Goal: Task Accomplishment & Management: Complete application form

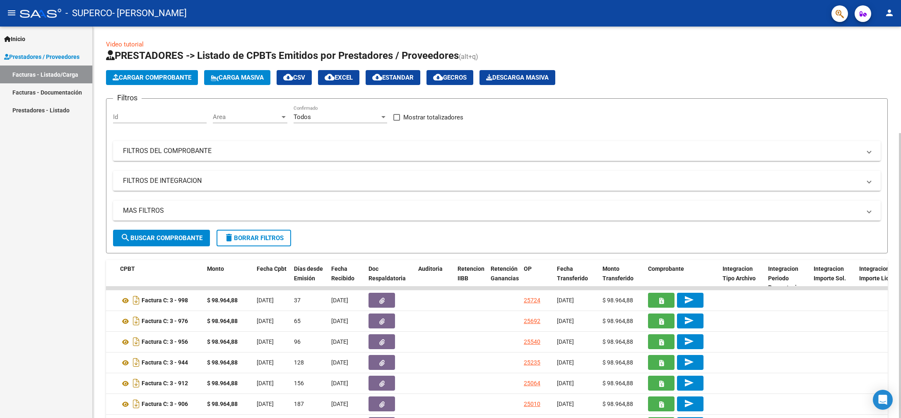
click at [178, 80] on span "Cargar Comprobante" at bounding box center [152, 77] width 79 height 7
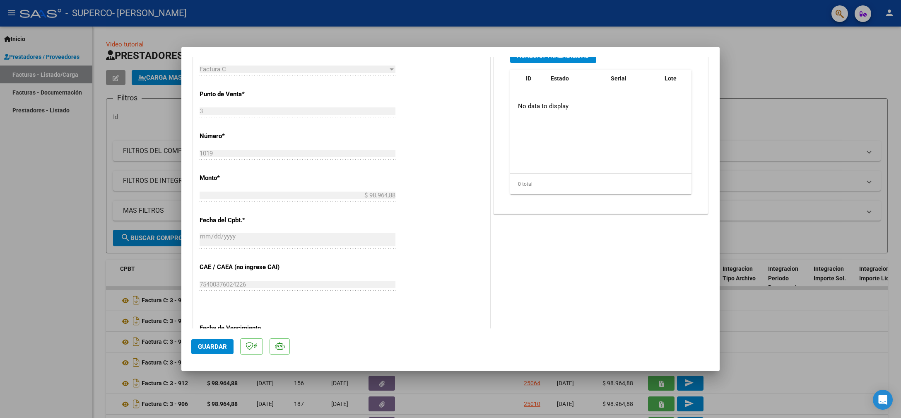
scroll to position [350, 0]
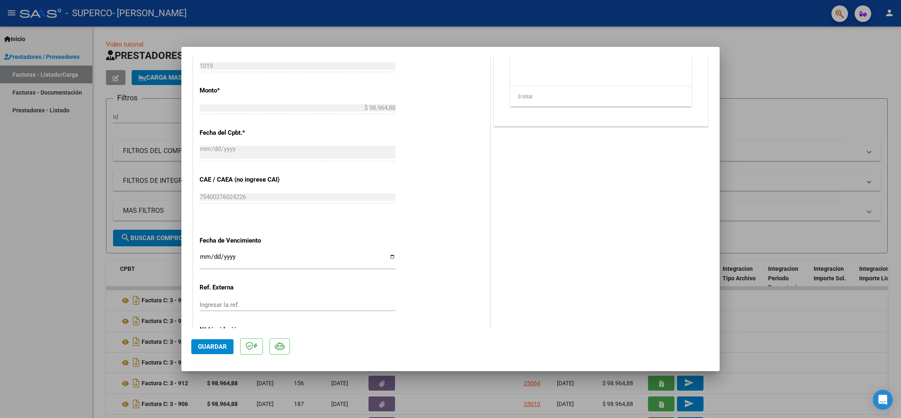
click at [221, 253] on input "Ingresar la fecha" at bounding box center [298, 259] width 196 height 13
type input "[DATE]"
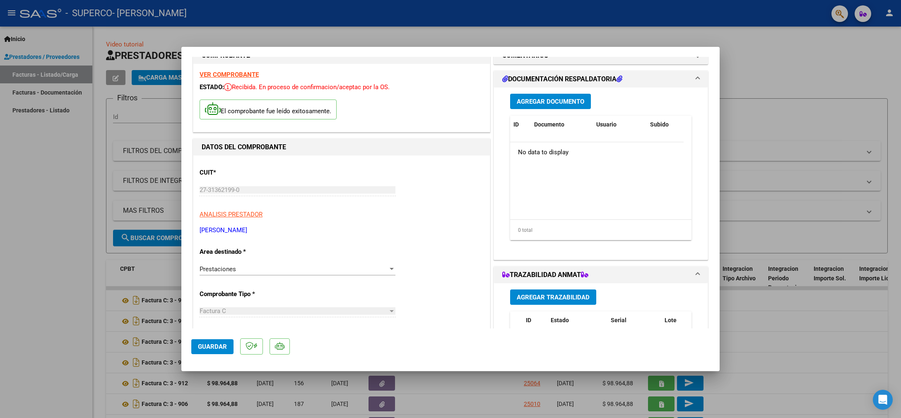
scroll to position [0, 0]
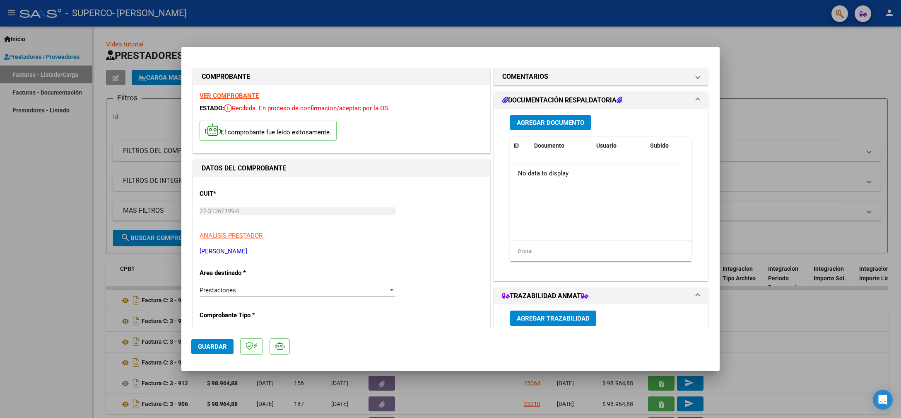
click at [545, 125] on span "Agregar Documento" at bounding box center [551, 122] width 68 height 7
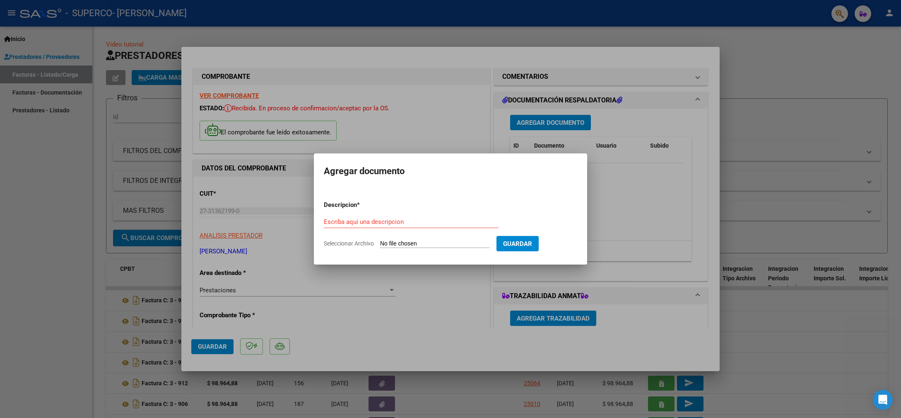
type input "C:\fakepath\Asistencia.pdf"
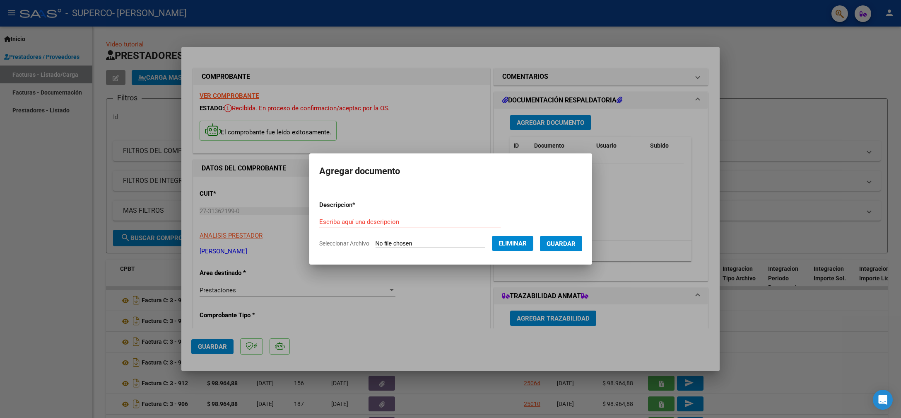
click at [345, 224] on input "Escriba aquí una descripcion" at bounding box center [409, 221] width 181 height 7
type input "Asistencia"
click at [558, 239] on span "Guardar" at bounding box center [561, 242] width 29 height 7
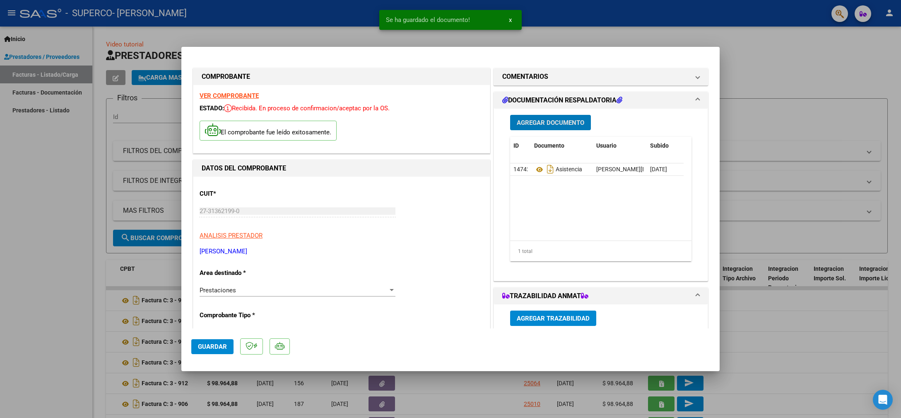
click at [534, 121] on span "Agregar Documento" at bounding box center [551, 122] width 68 height 7
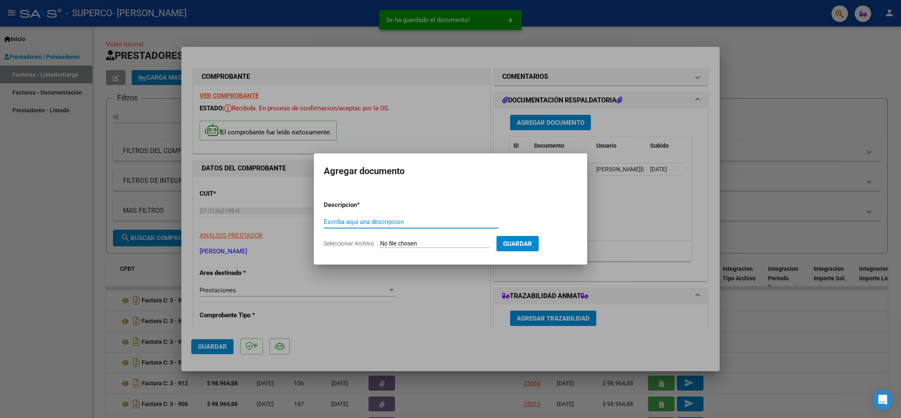
click at [379, 220] on input "Escriba aquí una descripcion" at bounding box center [411, 221] width 175 height 7
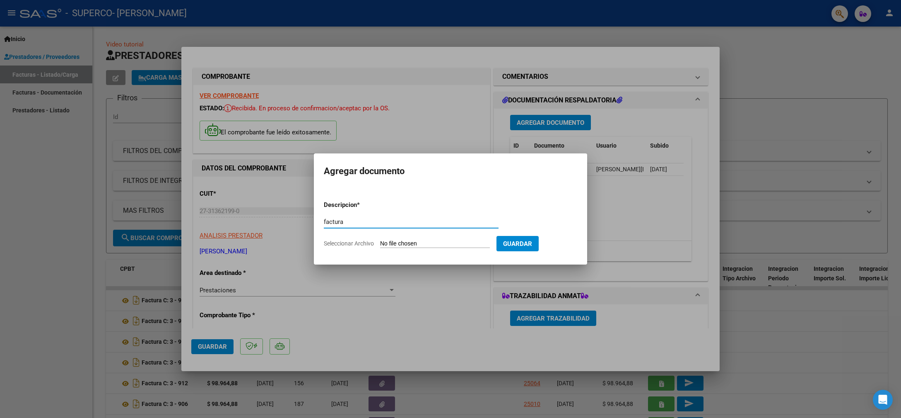
type input "factura"
type input "C:\fakepath\27313621990_011_00003_00001019.pdf"
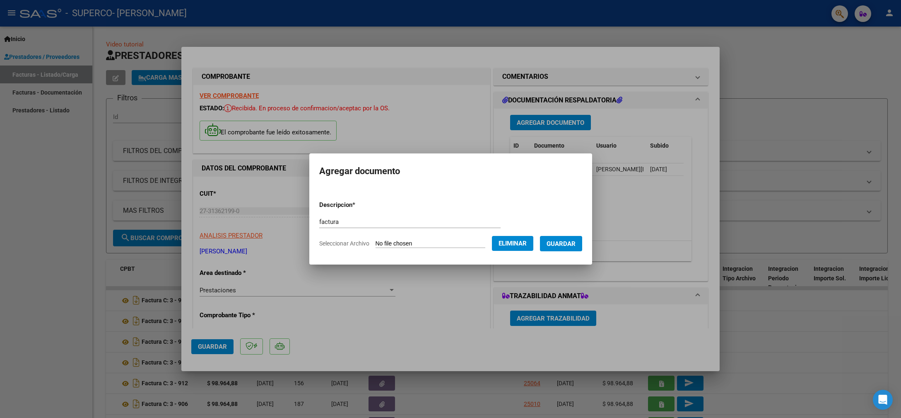
click at [575, 241] on span "Guardar" at bounding box center [561, 243] width 29 height 7
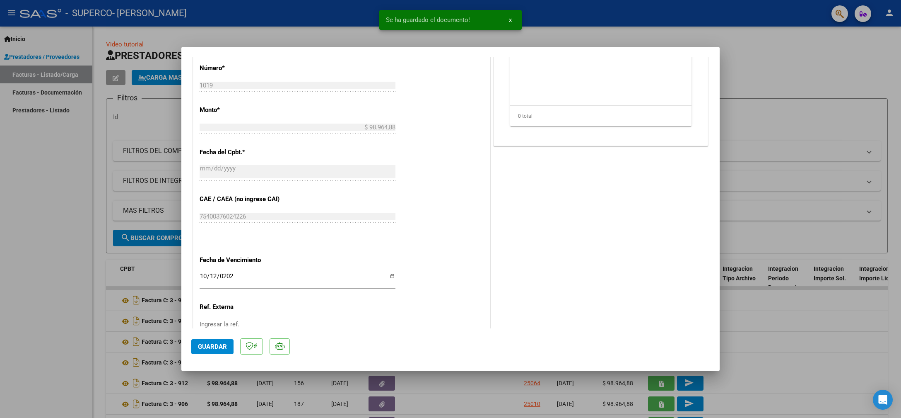
scroll to position [381, 0]
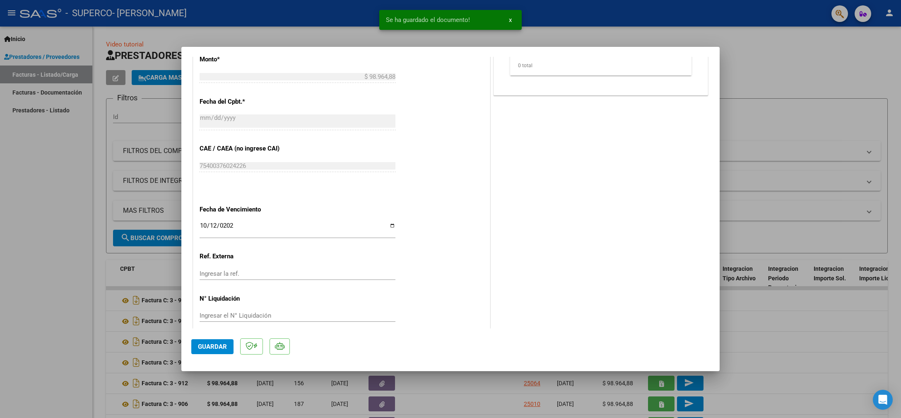
click at [206, 349] on span "Guardar" at bounding box center [212, 346] width 29 height 7
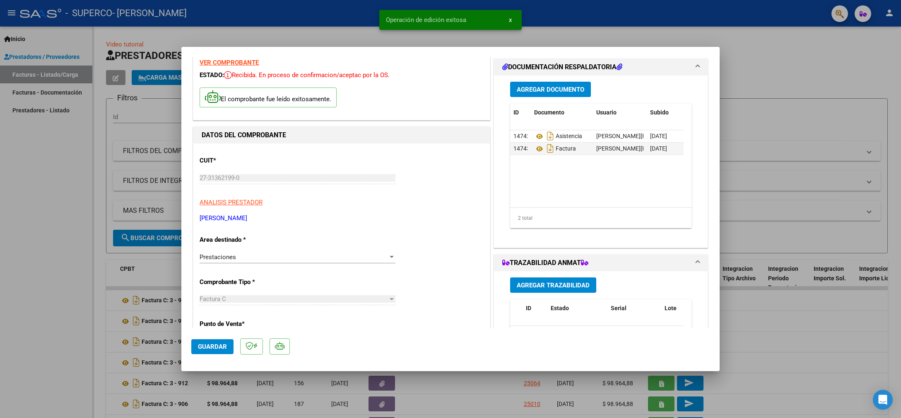
scroll to position [0, 0]
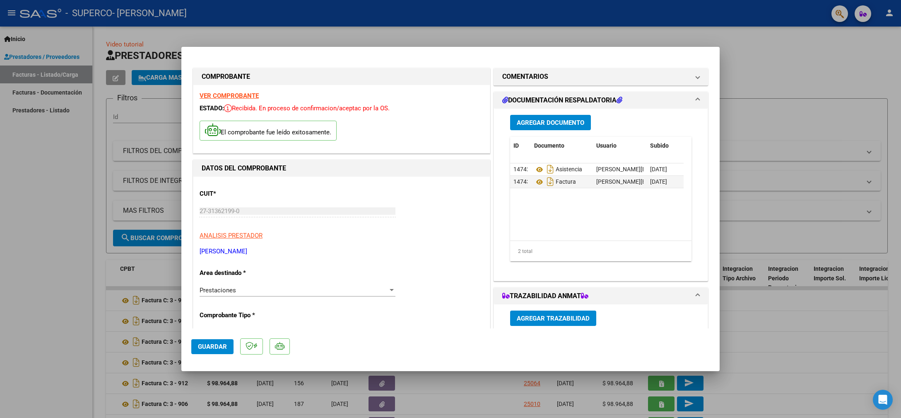
click at [363, 289] on div "Prestaciones" at bounding box center [294, 289] width 188 height 7
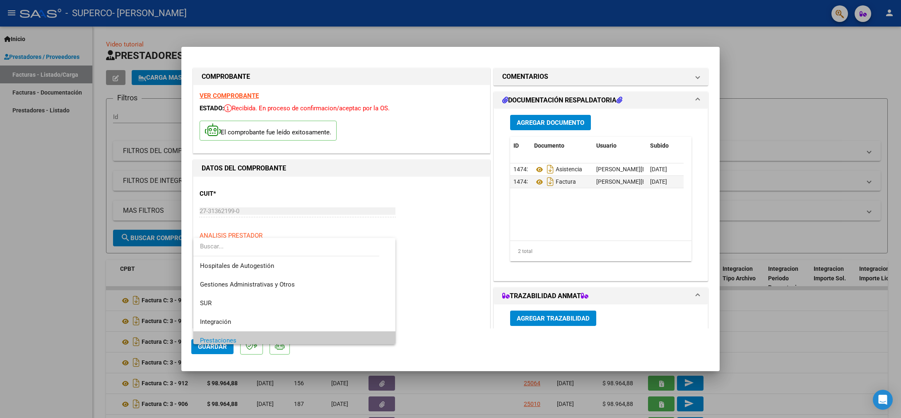
scroll to position [49, 0]
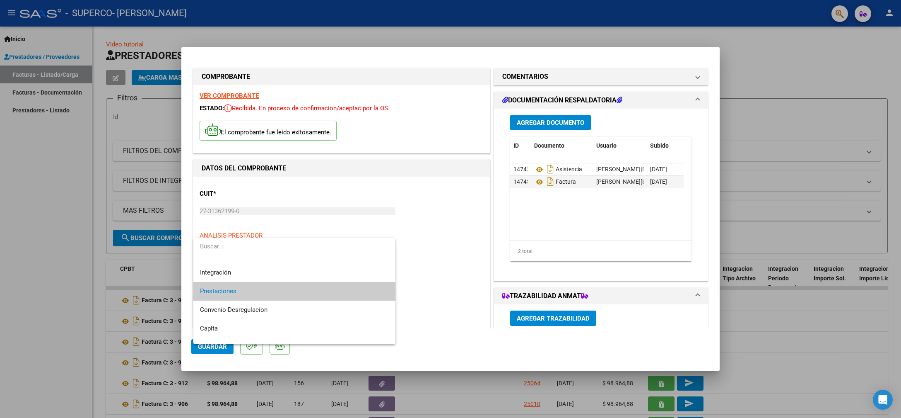
click at [440, 290] on div at bounding box center [450, 209] width 901 height 418
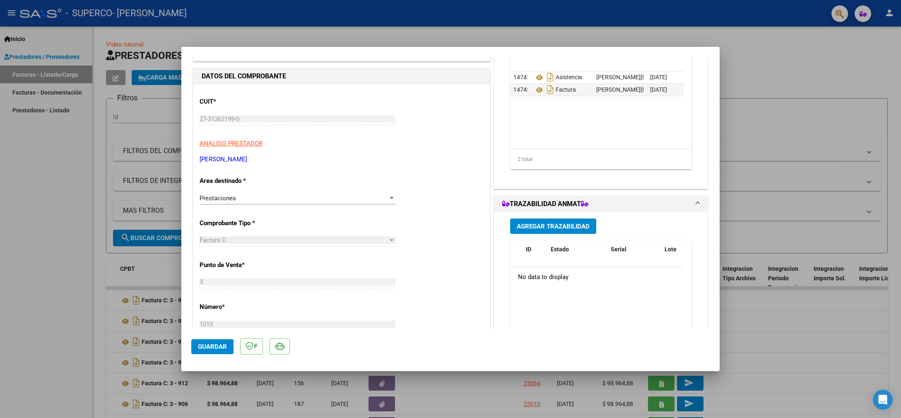
scroll to position [131, 0]
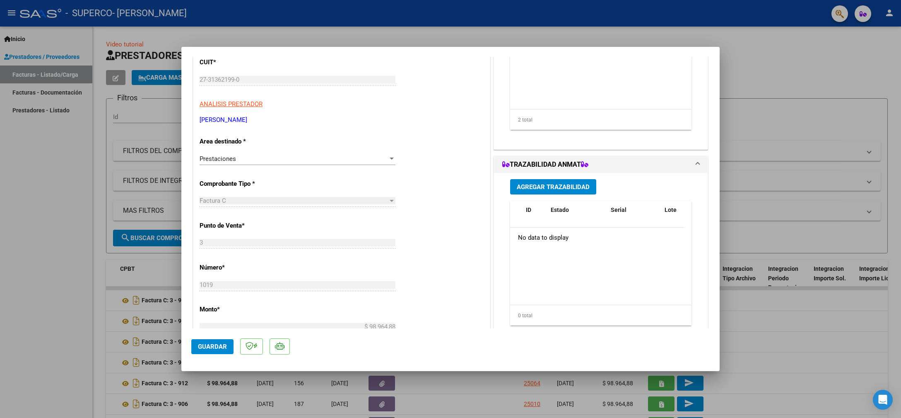
click at [781, 62] on div at bounding box center [450, 209] width 901 height 418
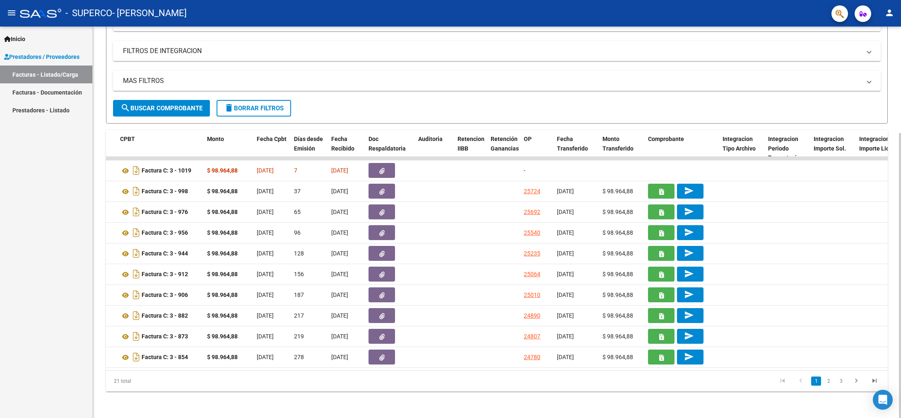
scroll to position [0, 0]
